Goal: Task Accomplishment & Management: Use online tool/utility

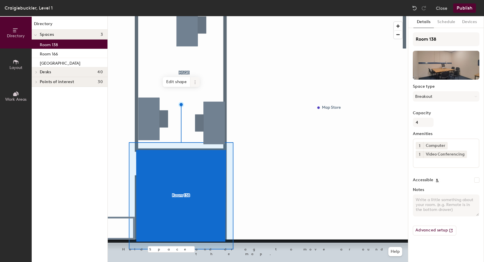
click at [196, 82] on icon at bounding box center [195, 82] width 5 height 5
click at [206, 103] on span "Archive" at bounding box center [215, 105] width 51 height 10
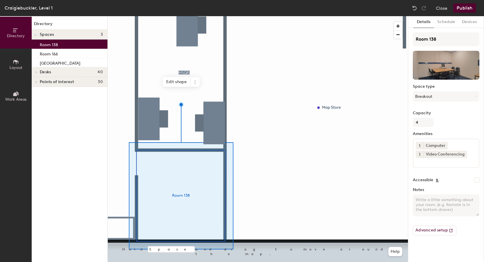
click at [15, 65] on icon at bounding box center [16, 62] width 6 height 6
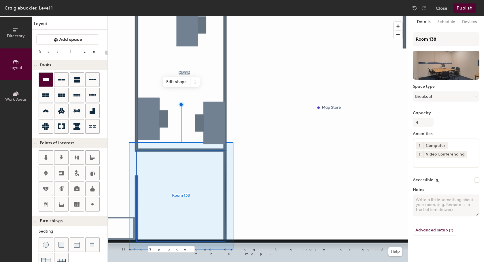
click at [44, 77] on icon at bounding box center [45, 79] width 7 height 7
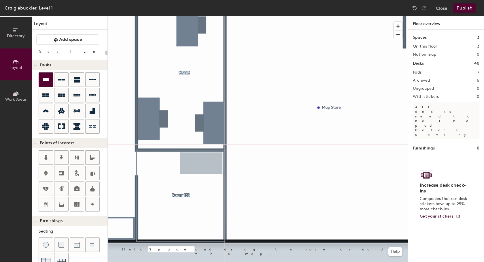
type input "100"
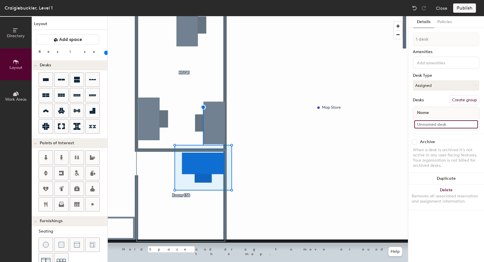
click at [445, 124] on input at bounding box center [446, 124] width 64 height 8
click at [15, 32] on icon at bounding box center [16, 30] width 6 height 6
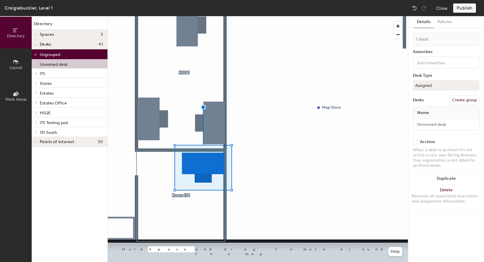
click at [37, 73] on icon at bounding box center [36, 73] width 1 height 2
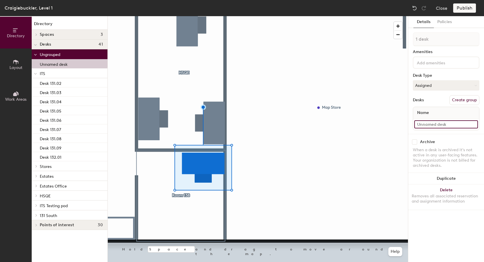
click at [450, 125] on input at bounding box center [446, 124] width 64 height 8
type input "Desk 131.01"
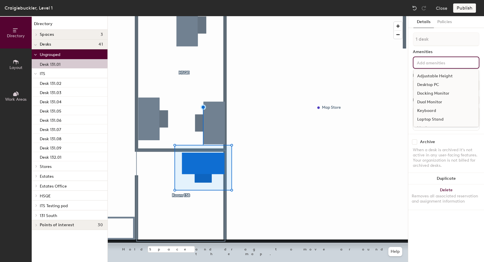
click at [436, 62] on input at bounding box center [442, 62] width 52 height 7
click at [440, 100] on div "Dual Monitor" at bounding box center [446, 102] width 65 height 9
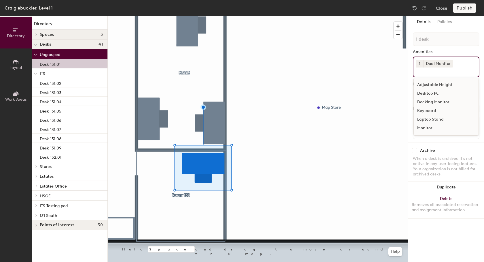
click at [430, 75] on div "1 Dual Monitor Adjustable Height Desktop PC Docking Monitor Keyboard Laptop Sta…" at bounding box center [446, 66] width 67 height 21
click at [431, 109] on div "Keyboard" at bounding box center [446, 110] width 65 height 9
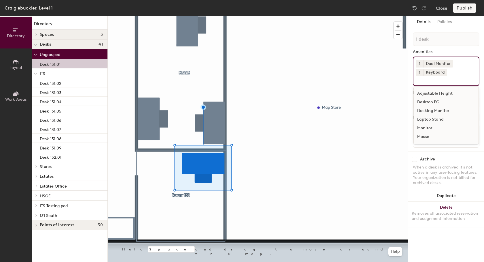
click at [426, 135] on div "Mouse" at bounding box center [446, 136] width 65 height 9
click at [425, 128] on div "Webcam" at bounding box center [446, 128] width 65 height 9
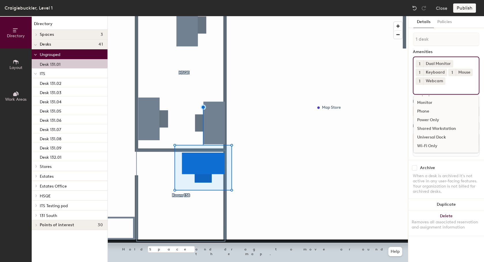
scroll to position [34, 0]
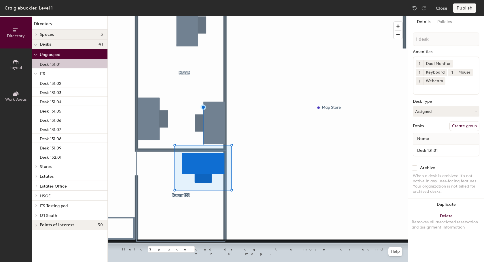
click at [461, 28] on div "Details Policies 1 desk Amenities 1 Dual Monitor 1 Keyboard 1 Mouse 1 Webcam De…" at bounding box center [446, 138] width 76 height 245
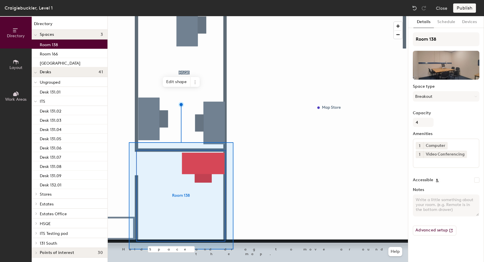
click at [53, 100] on p "ITS" at bounding box center [71, 100] width 63 height 7
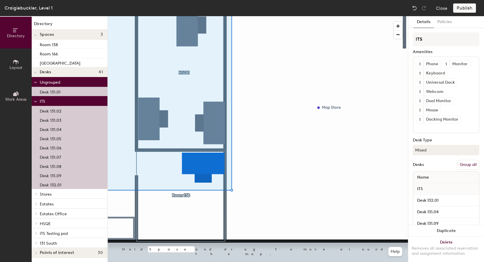
click at [458, 166] on button "Group all" at bounding box center [468, 165] width 22 height 10
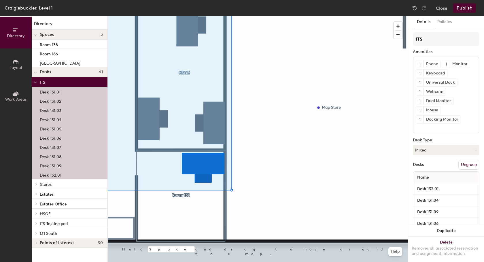
click at [458, 8] on button "Publish" at bounding box center [464, 7] width 23 height 9
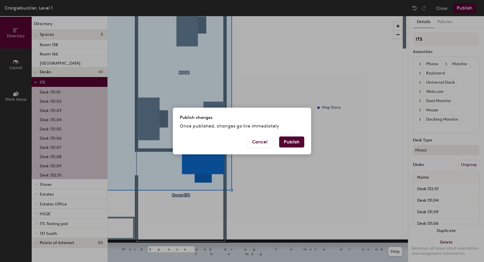
click at [291, 142] on button "Publish" at bounding box center [291, 141] width 25 height 11
